Goal: Task Accomplishment & Management: Complete application form

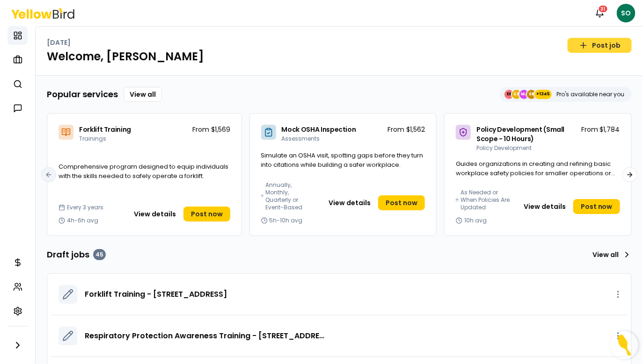
click at [609, 46] on link "Post job" at bounding box center [599, 45] width 64 height 15
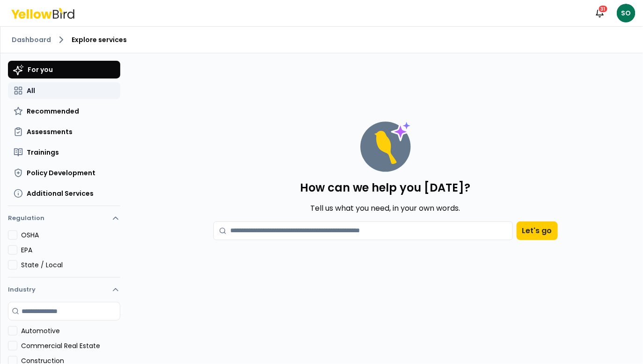
click at [31, 92] on span "All" at bounding box center [31, 90] width 8 height 9
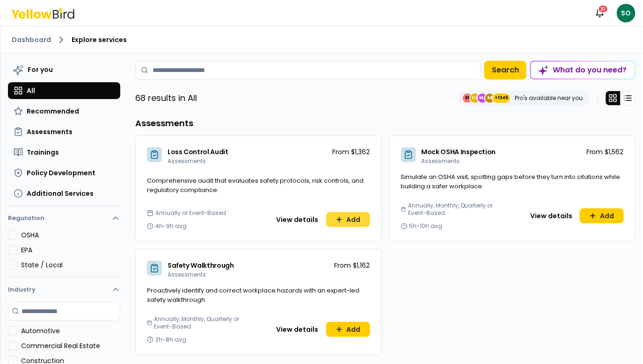
click at [359, 220] on button "Add" at bounding box center [348, 219] width 44 height 15
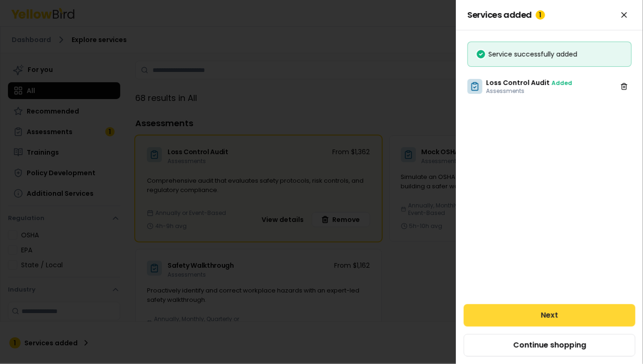
click at [546, 313] on button "Next" at bounding box center [549, 315] width 172 height 22
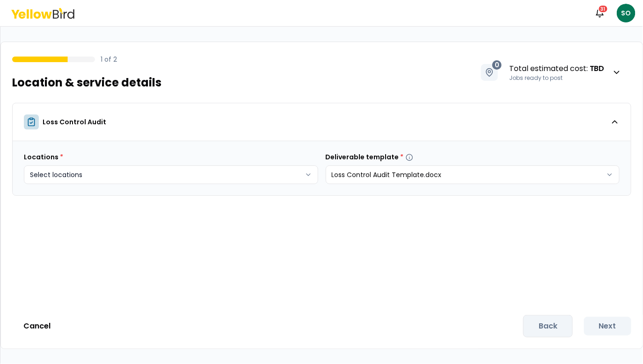
click at [221, 167] on html "Notifications 31 SO 1 of 2 Location & service details 0 Total estimated cost : …" at bounding box center [321, 182] width 643 height 364
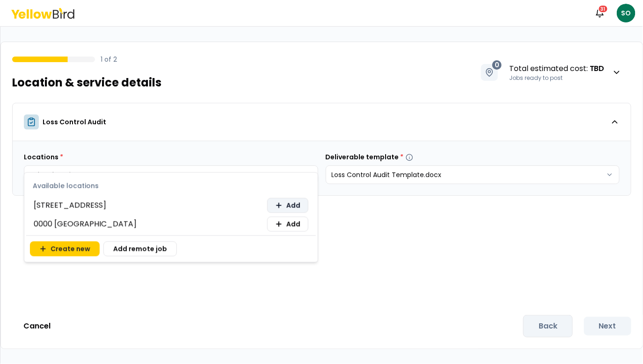
click at [294, 206] on span "Add" at bounding box center [293, 205] width 14 height 9
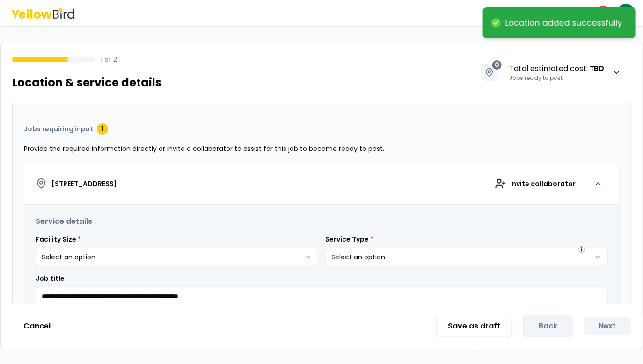
scroll to position [138, 0]
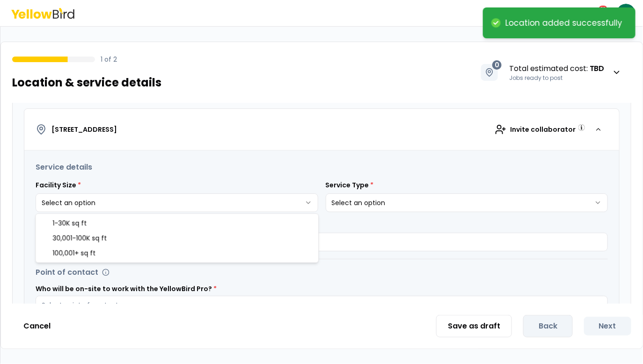
click at [162, 202] on html "**********" at bounding box center [321, 182] width 643 height 364
select select "*"
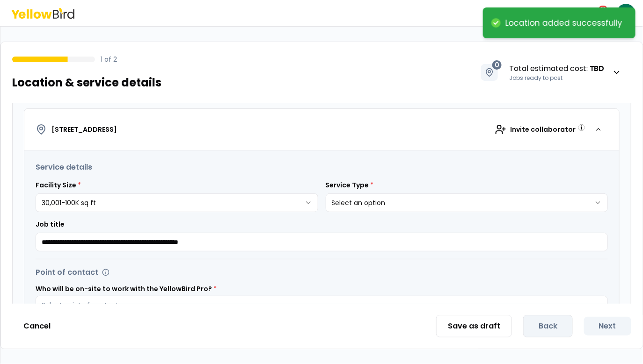
click at [376, 200] on html "**********" at bounding box center [321, 182] width 643 height 364
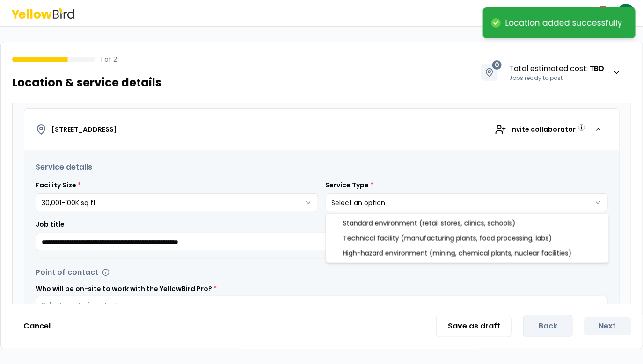
select select "*"
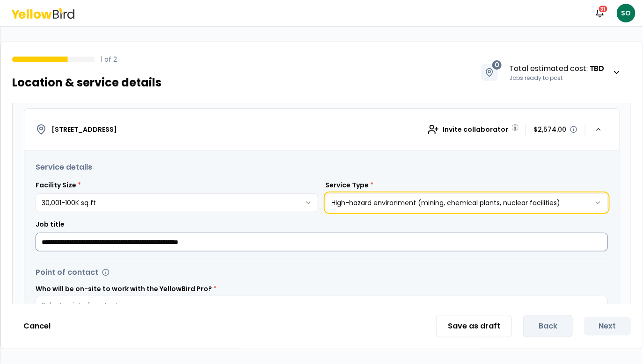
scroll to position [278, 0]
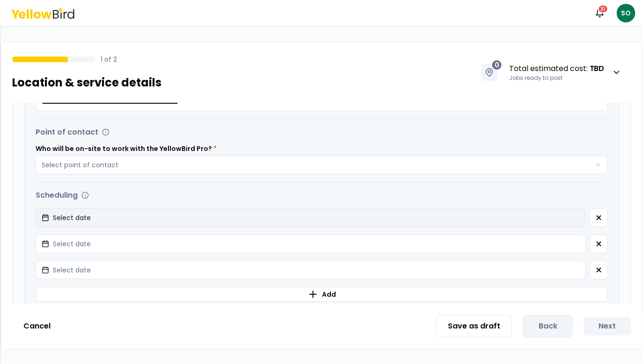
click at [279, 211] on button "Select date" at bounding box center [311, 218] width 550 height 19
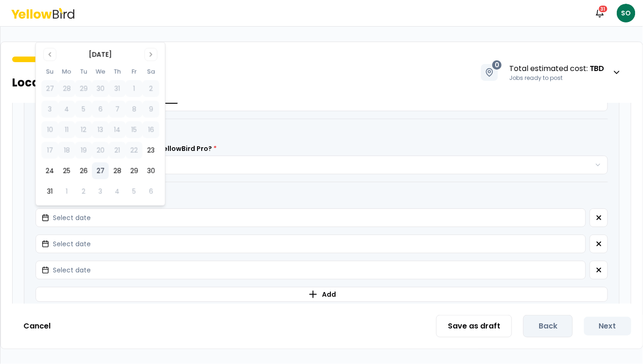
click at [105, 167] on button "27" at bounding box center [100, 171] width 17 height 17
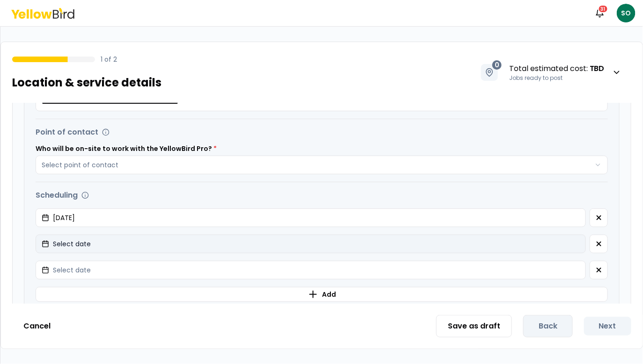
click at [96, 248] on button "Select date" at bounding box center [311, 244] width 550 height 19
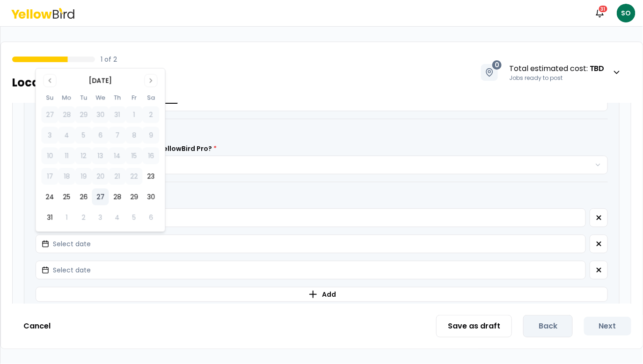
click at [100, 197] on button "27" at bounding box center [100, 197] width 17 height 17
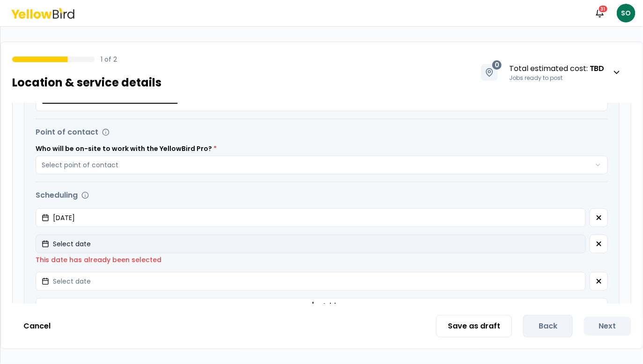
click at [90, 246] on button "Select date" at bounding box center [311, 244] width 550 height 19
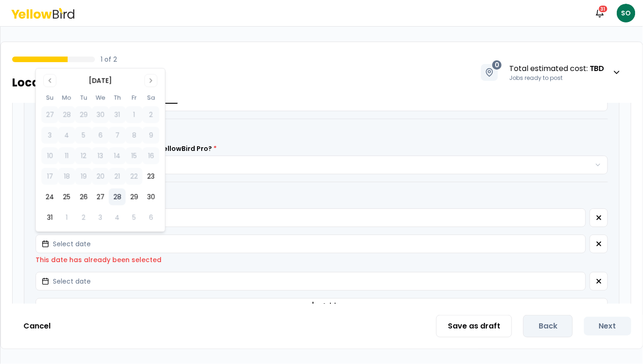
click at [114, 196] on button "28" at bounding box center [116, 197] width 17 height 17
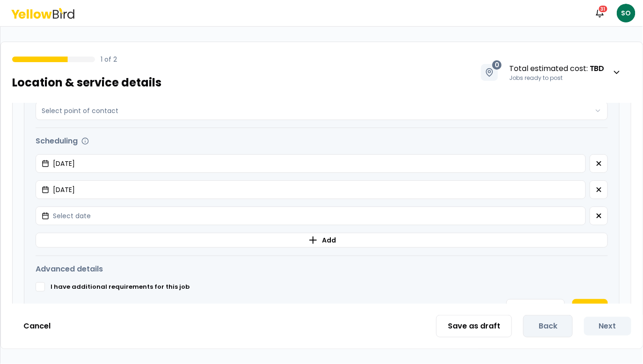
scroll to position [339, 0]
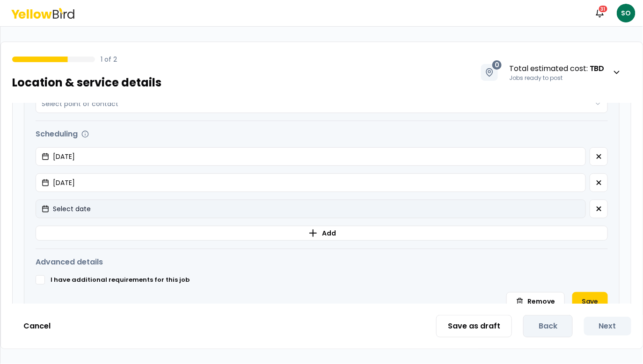
click at [100, 207] on button "Select date" at bounding box center [311, 209] width 550 height 19
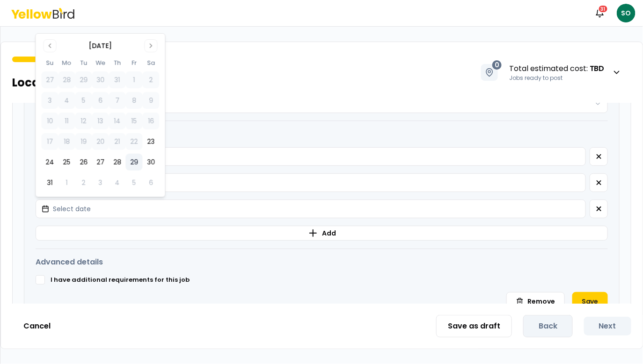
click at [133, 161] on button "29" at bounding box center [133, 162] width 17 height 17
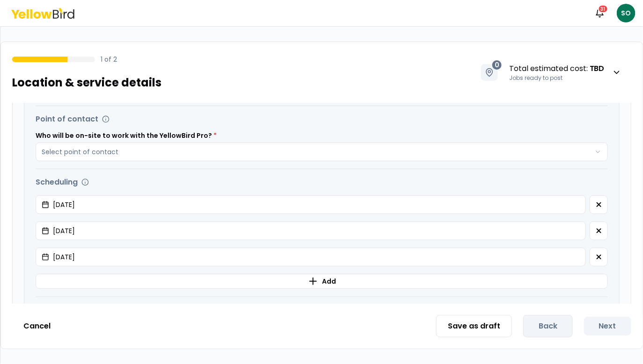
scroll to position [289, 0]
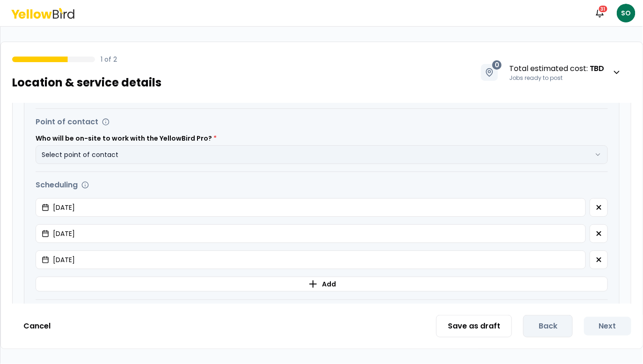
click at [139, 151] on button "Select point of contact" at bounding box center [322, 154] width 572 height 19
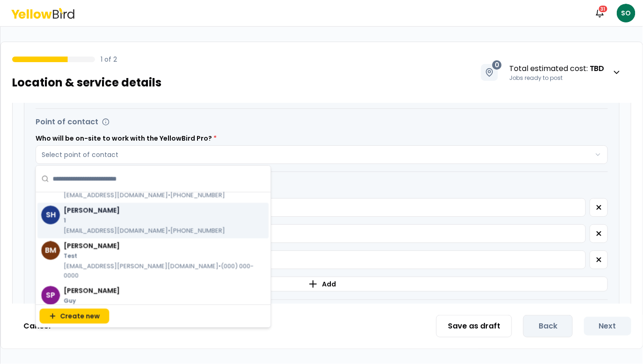
scroll to position [64, 0]
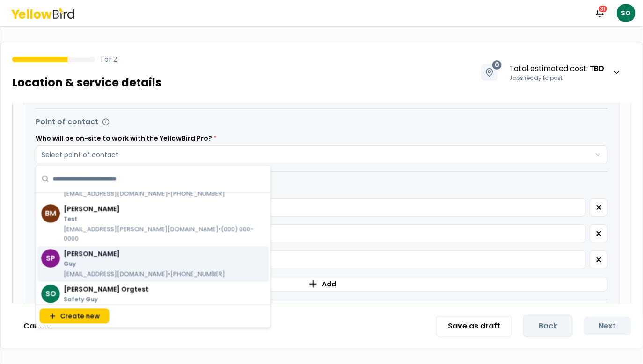
click at [95, 260] on p "Guy" at bounding box center [144, 263] width 161 height 7
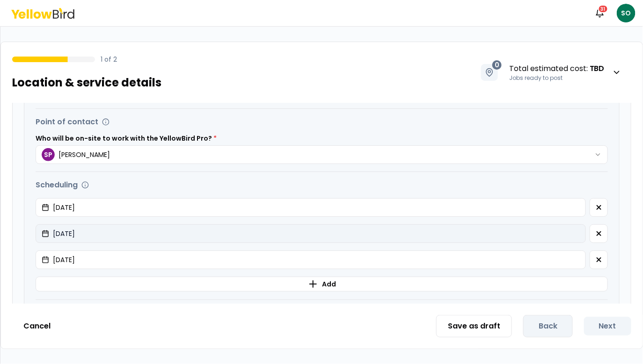
scroll to position [397, 0]
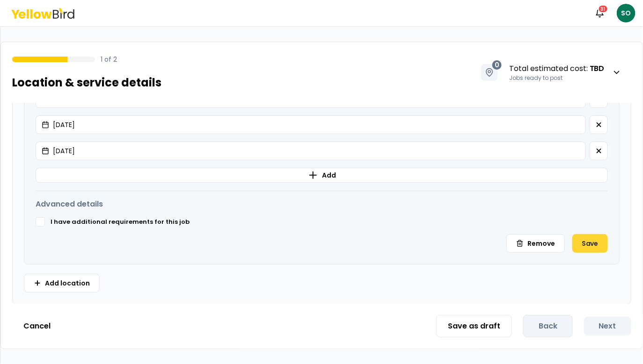
click at [581, 238] on button "Save" at bounding box center [590, 243] width 36 height 19
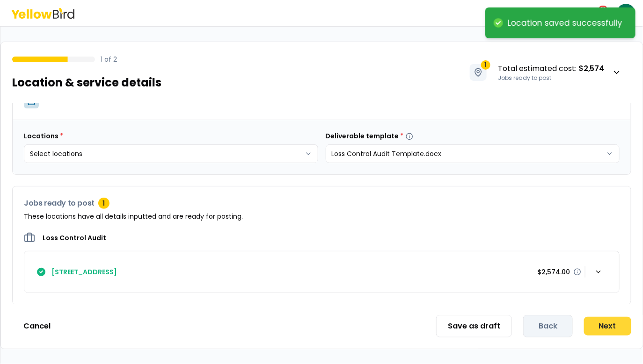
click at [621, 332] on button "Next" at bounding box center [607, 326] width 47 height 19
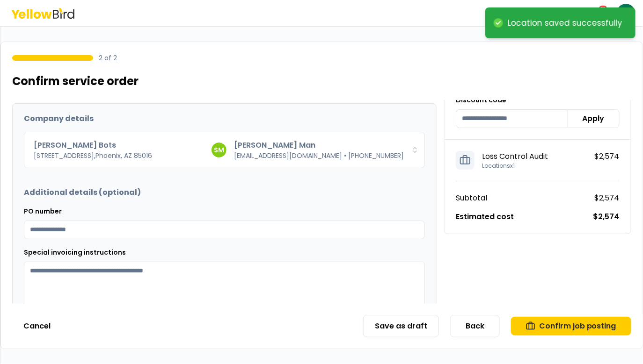
scroll to position [111, 0]
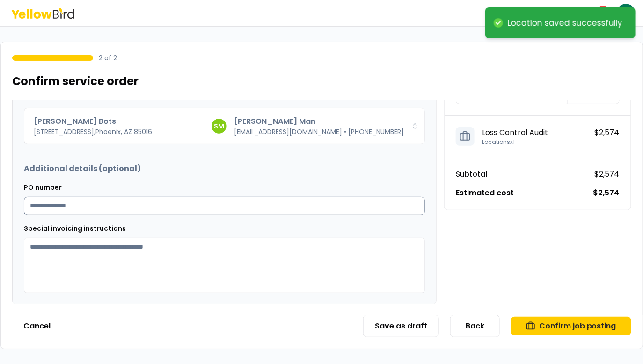
click at [232, 205] on input "PO number" at bounding box center [224, 206] width 401 height 19
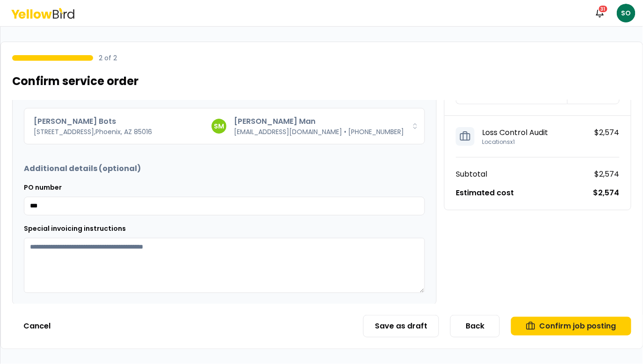
type input "***"
click at [181, 274] on textarea "Special invoicing instructions" at bounding box center [224, 265] width 401 height 55
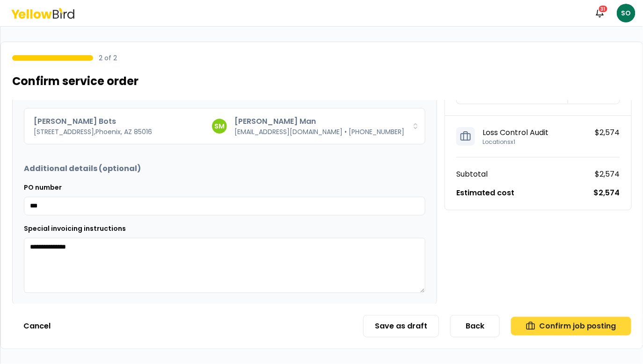
type textarea "**********"
click at [559, 333] on button "Confirm job posting" at bounding box center [571, 326] width 120 height 19
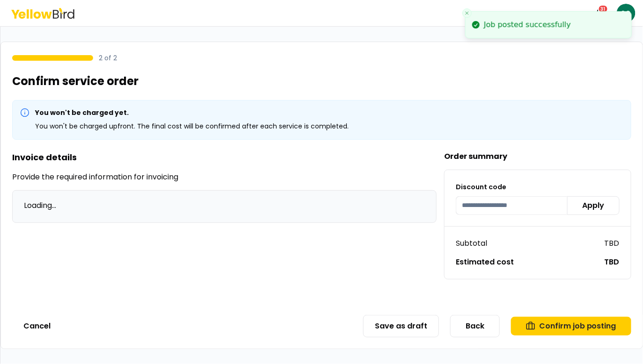
scroll to position [0, 0]
